Goal: Find specific fact: Find specific fact

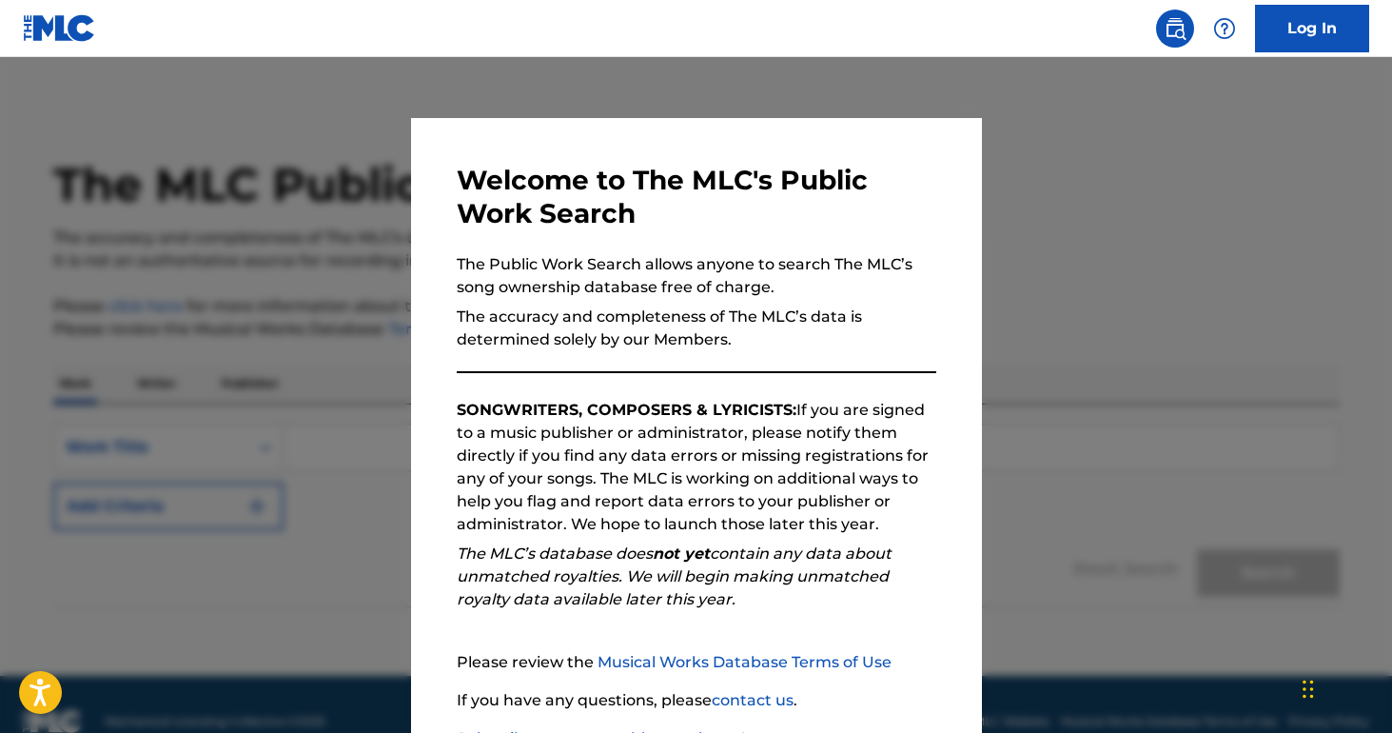
click at [1070, 303] on div at bounding box center [696, 423] width 1392 height 733
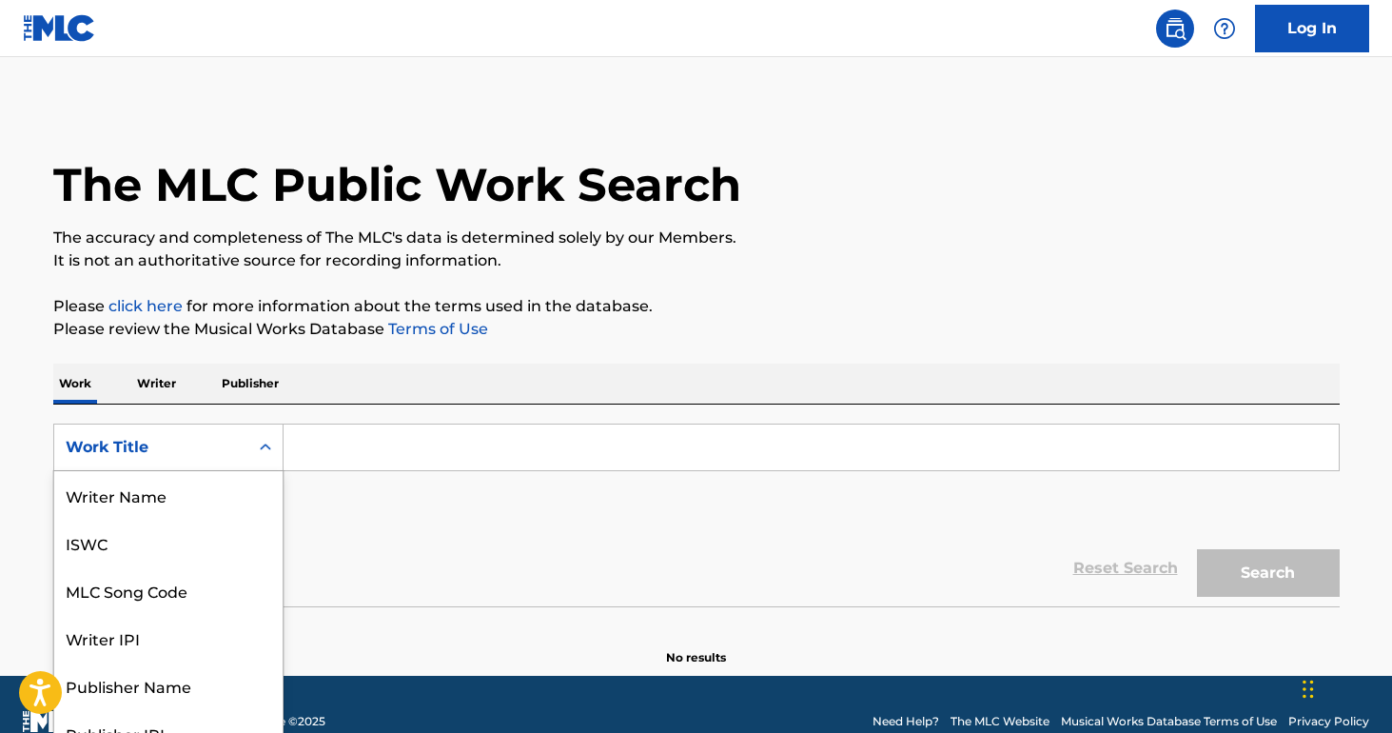
click at [256, 441] on div "Search Form" at bounding box center [265, 447] width 34 height 34
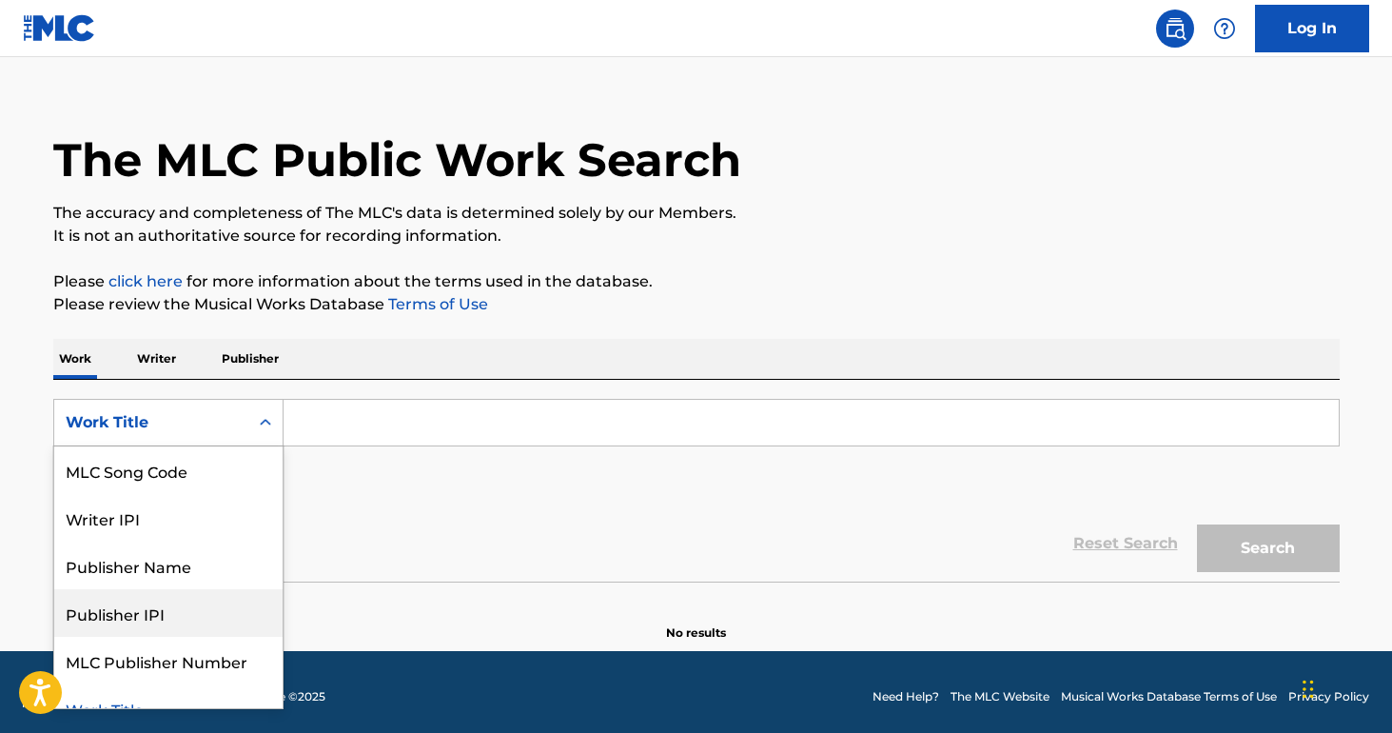
scroll to position [119, 0]
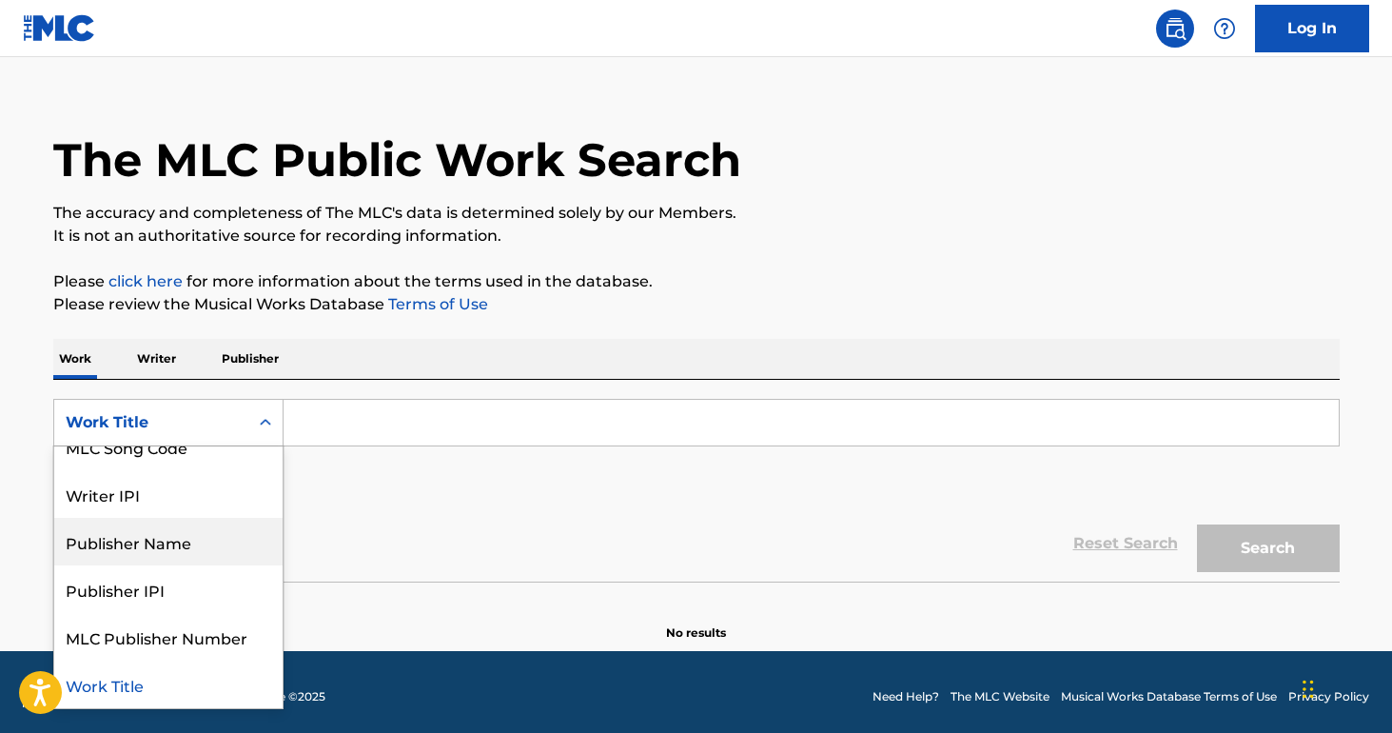
click at [169, 544] on div "Publisher Name" at bounding box center [168, 542] width 228 height 48
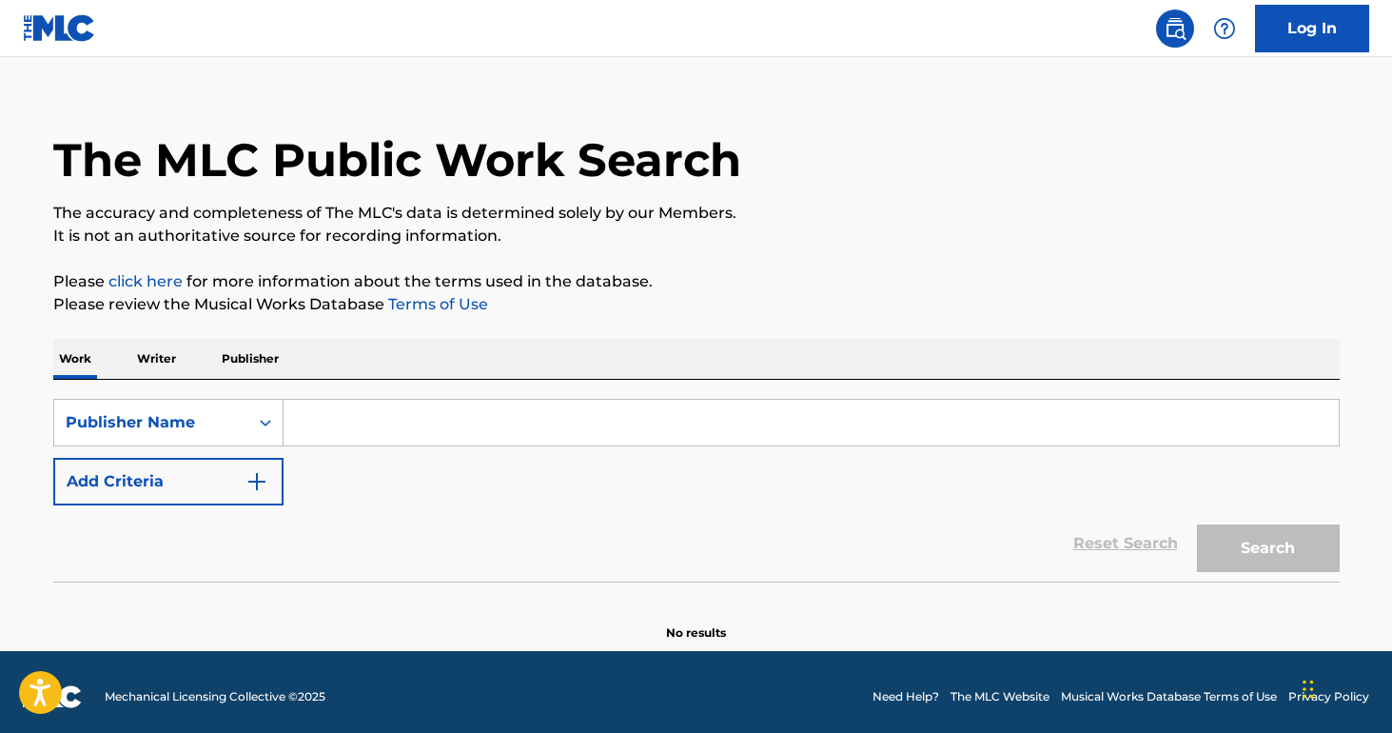
click at [324, 428] on input "Search Form" at bounding box center [811, 423] width 1055 height 46
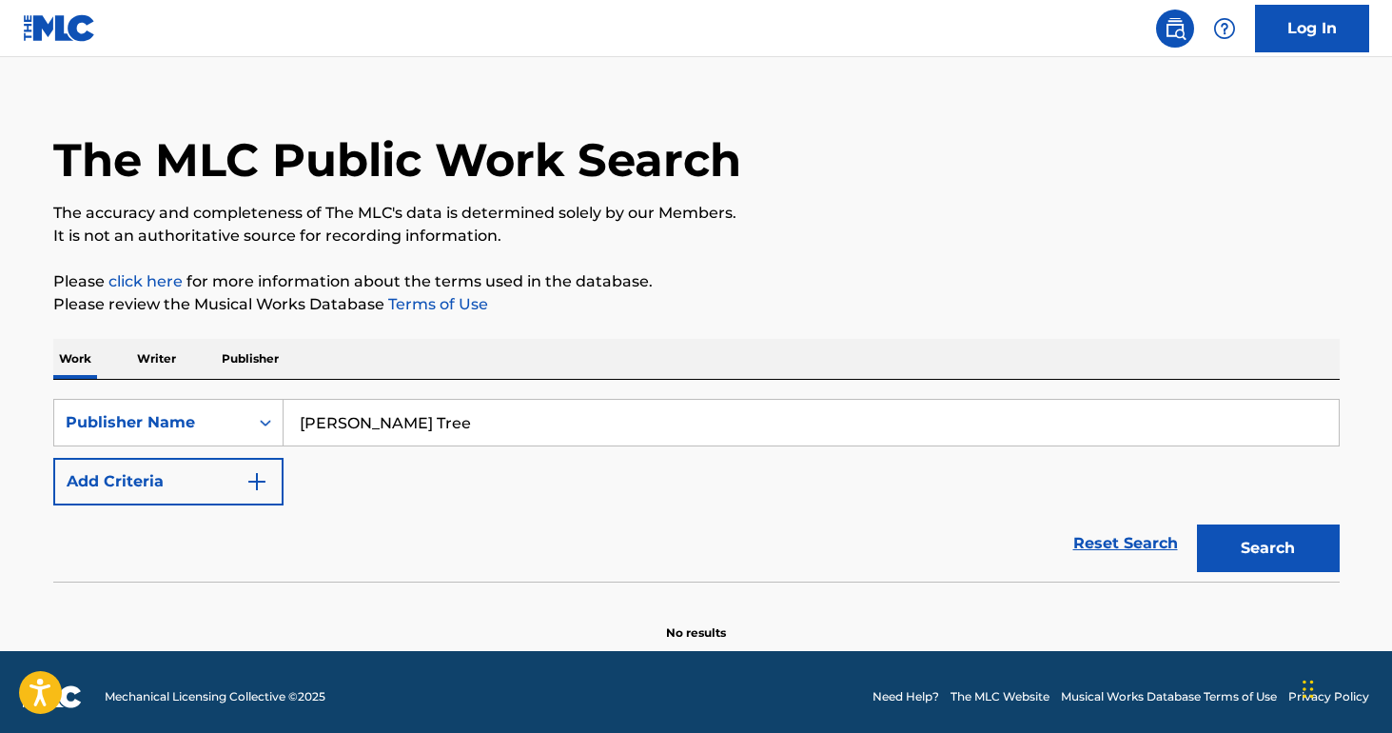
click at [1197, 524] on button "Search" at bounding box center [1268, 548] width 143 height 48
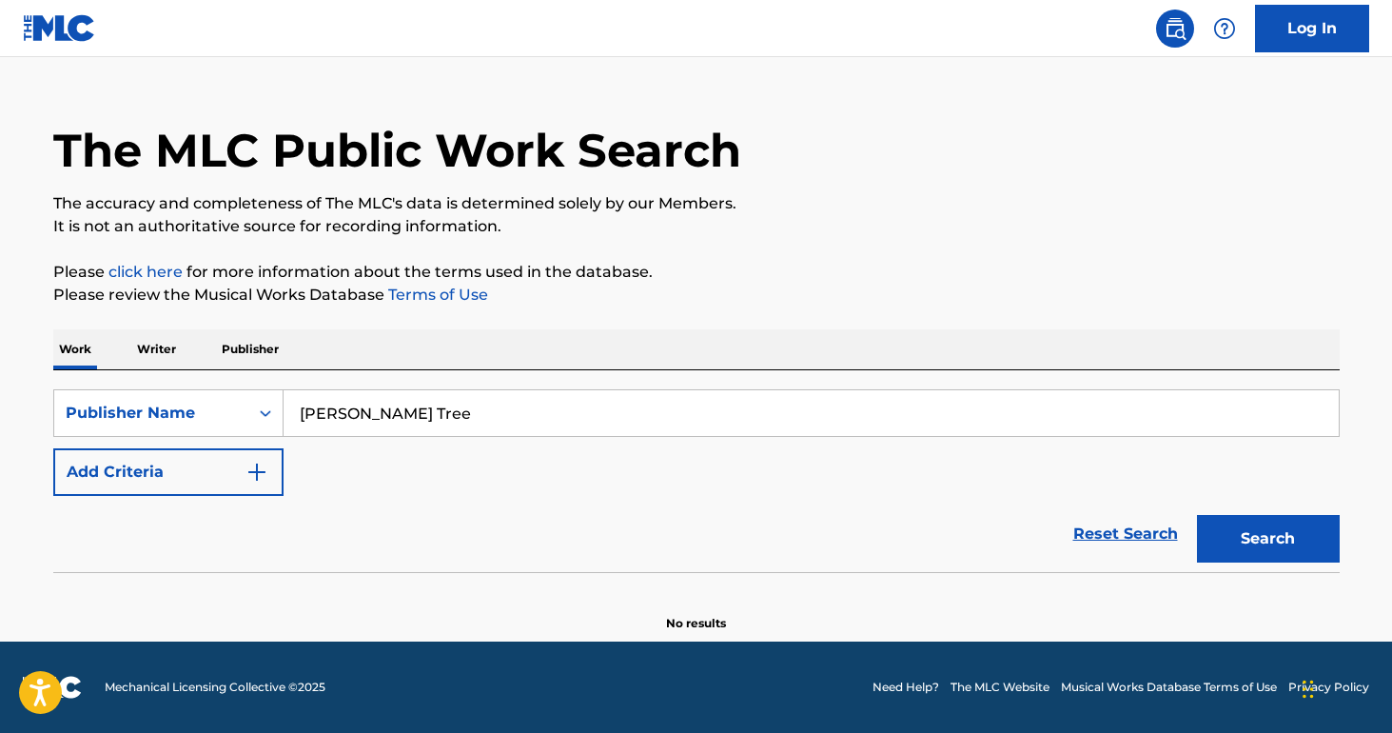
click at [373, 419] on input "[PERSON_NAME] Tree" at bounding box center [811, 413] width 1055 height 46
type input "[PERSON_NAME]"
click at [1197, 515] on button "Search" at bounding box center [1268, 539] width 143 height 48
drag, startPoint x: 421, startPoint y: 418, endPoint x: 259, endPoint y: 417, distance: 161.8
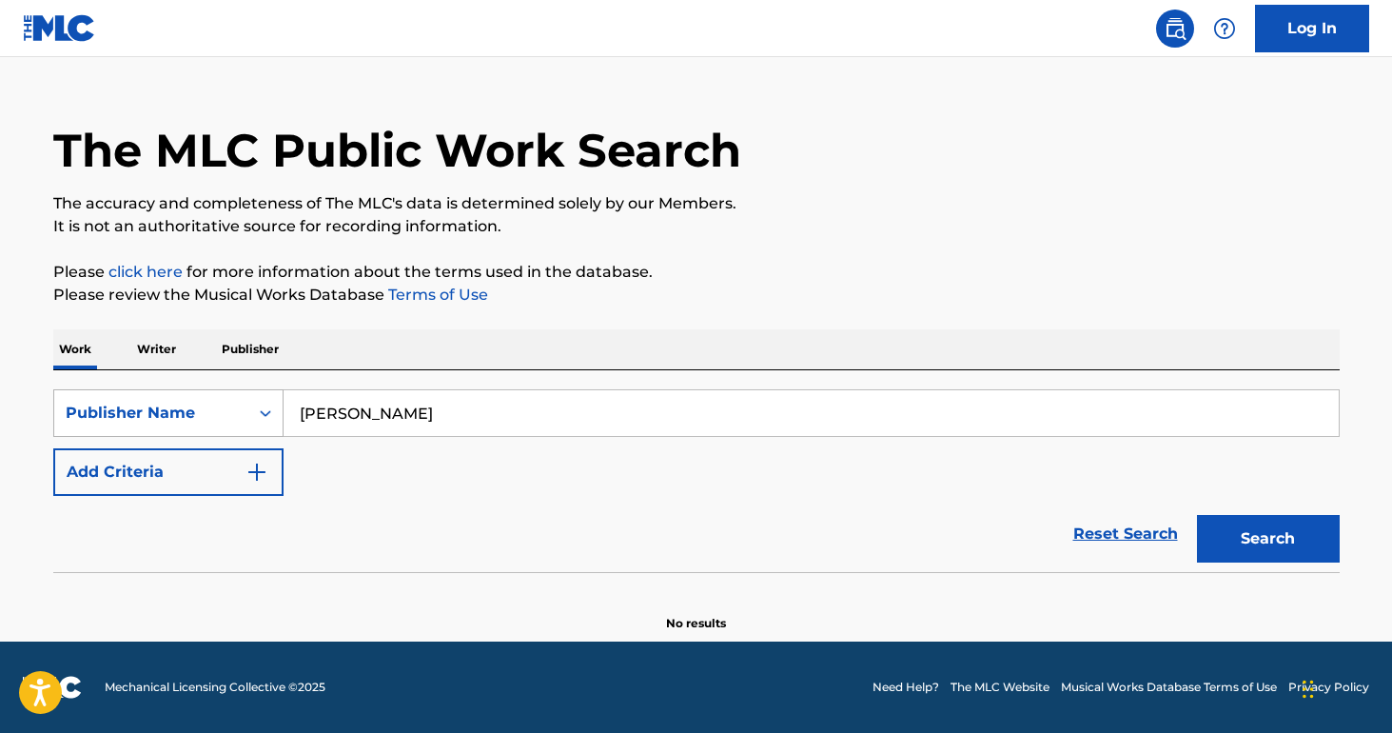
click at [263, 418] on div "SearchWithCriteria8f44b574-9d9e-43db-ad26-2fcde410256e Publisher Name [PERSON_N…" at bounding box center [696, 413] width 1287 height 48
